Goal: Information Seeking & Learning: Learn about a topic

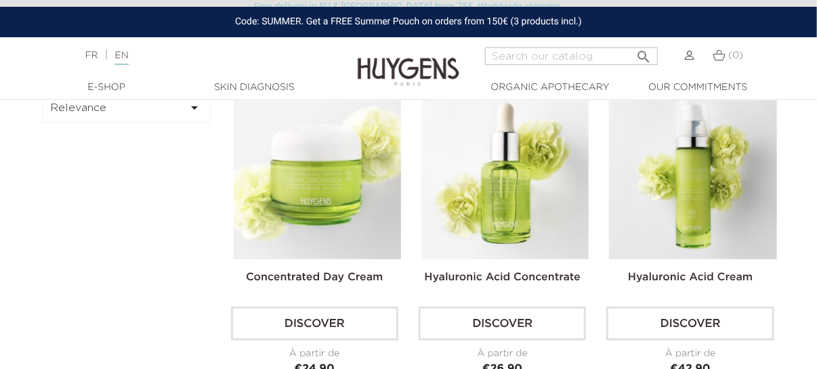
scroll to position [333, 0]
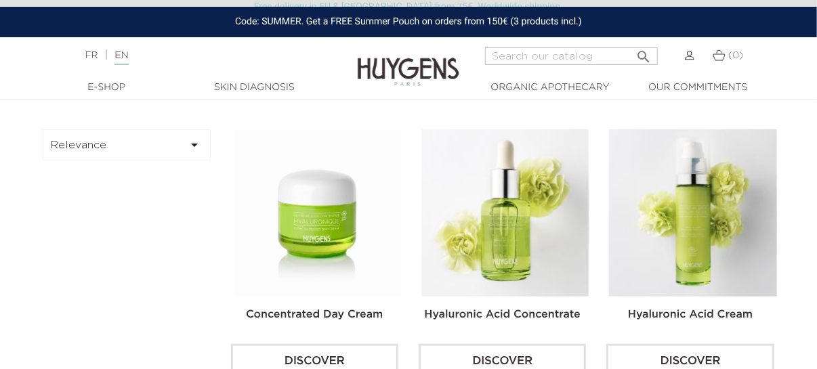
click at [329, 201] on img at bounding box center [317, 212] width 167 height 167
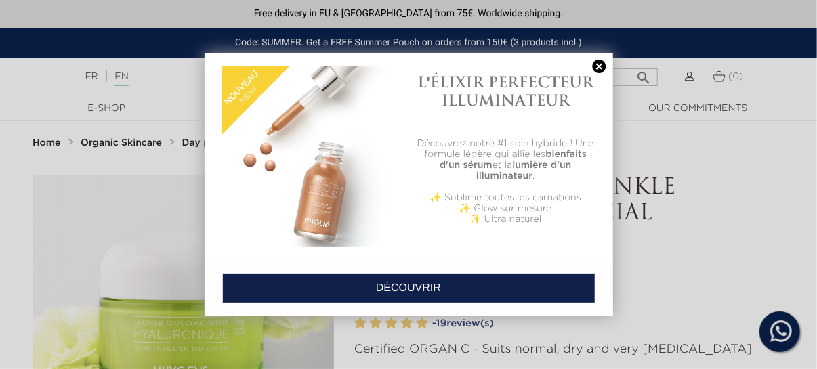
click at [598, 67] on link at bounding box center [599, 67] width 19 height 14
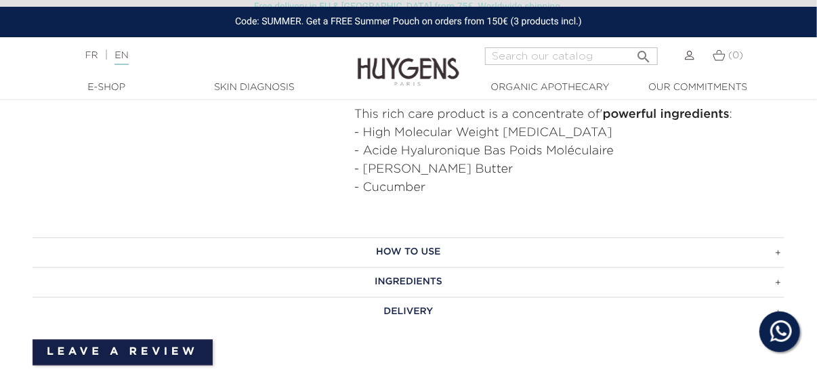
scroll to position [826, 0]
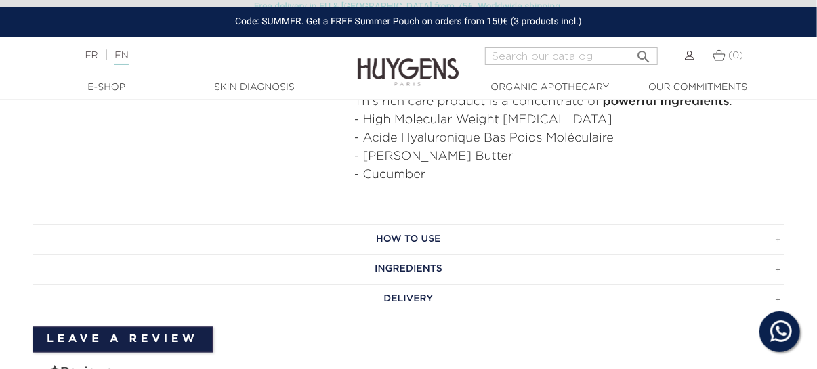
click at [439, 225] on h3 "How to use" at bounding box center [409, 240] width 752 height 30
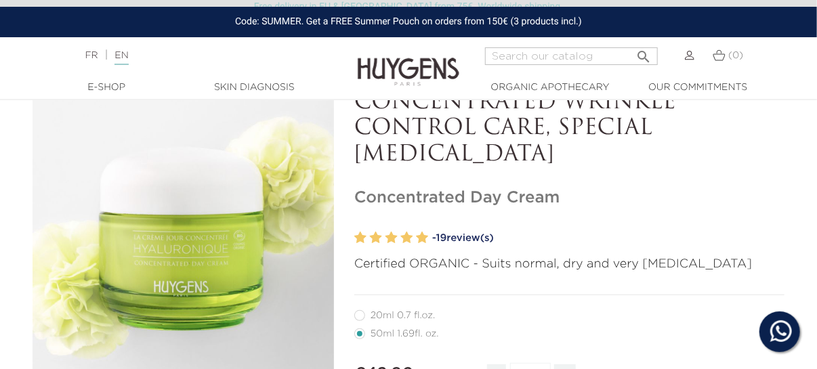
scroll to position [68, 0]
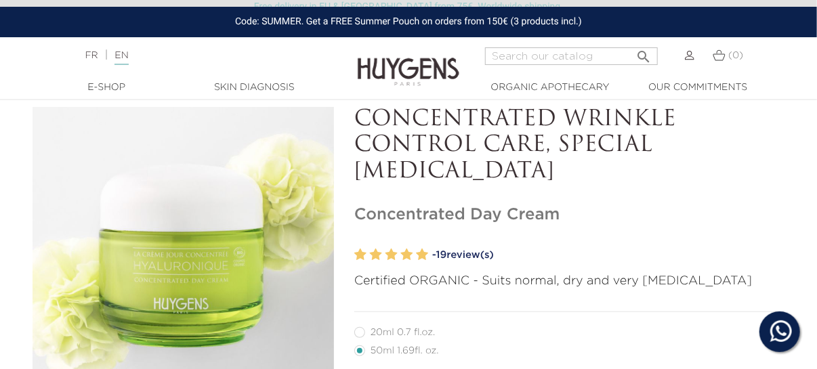
click at [467, 255] on link "- 19 review(s)" at bounding box center [608, 255] width 352 height 20
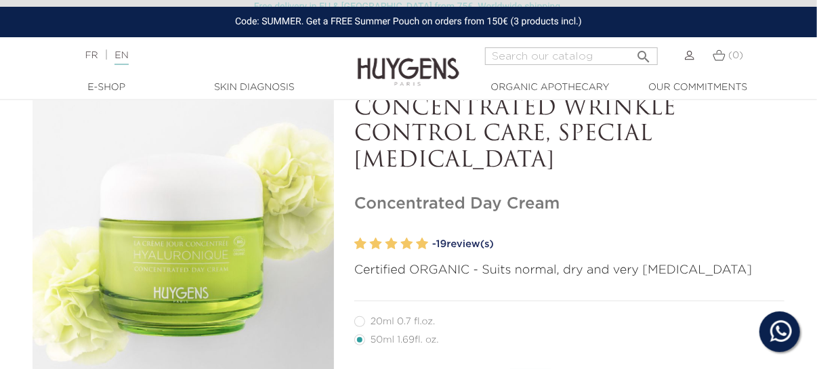
scroll to position [106, 0]
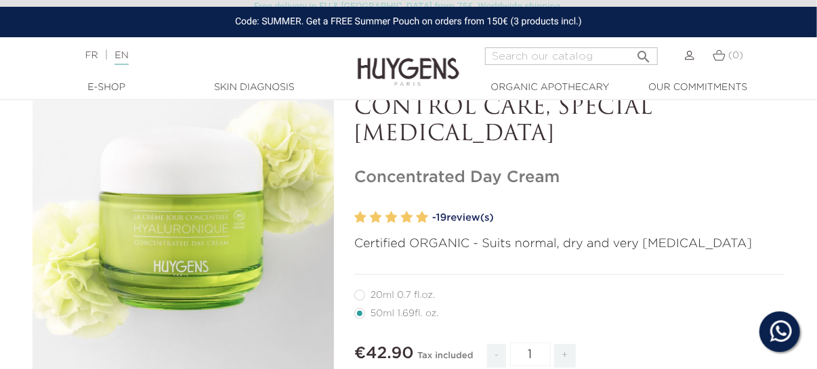
scroll to position [68, 0]
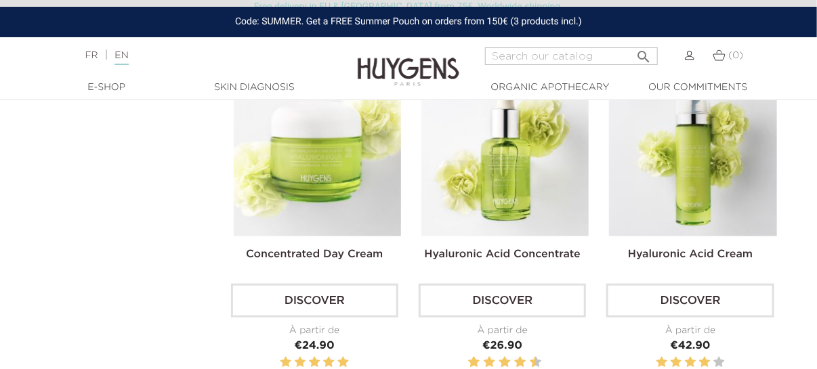
scroll to position [387, 0]
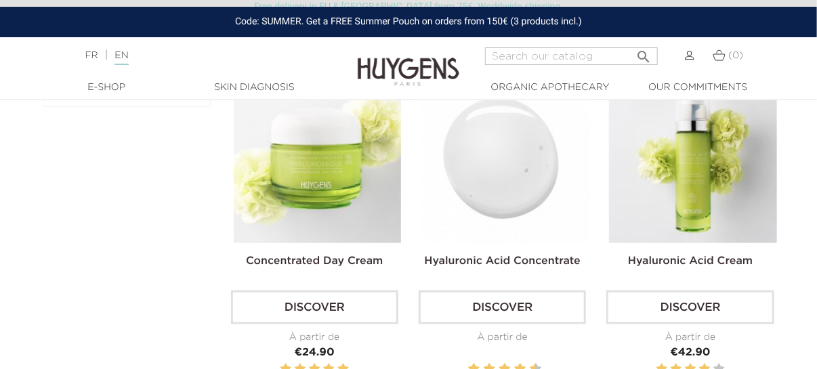
click at [497, 309] on link "Discover" at bounding box center [502, 308] width 167 height 34
